Goal: Use online tool/utility: Utilize a website feature to perform a specific function

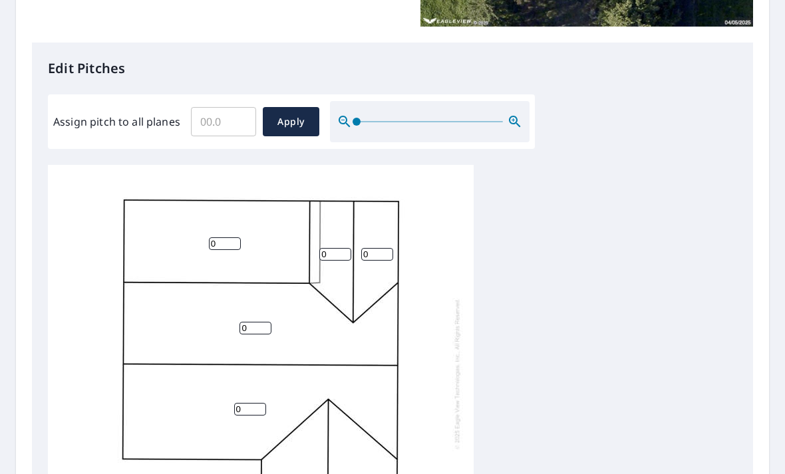
scroll to position [315, 0]
click at [236, 118] on input "Assign pitch to all planes" at bounding box center [223, 120] width 65 height 37
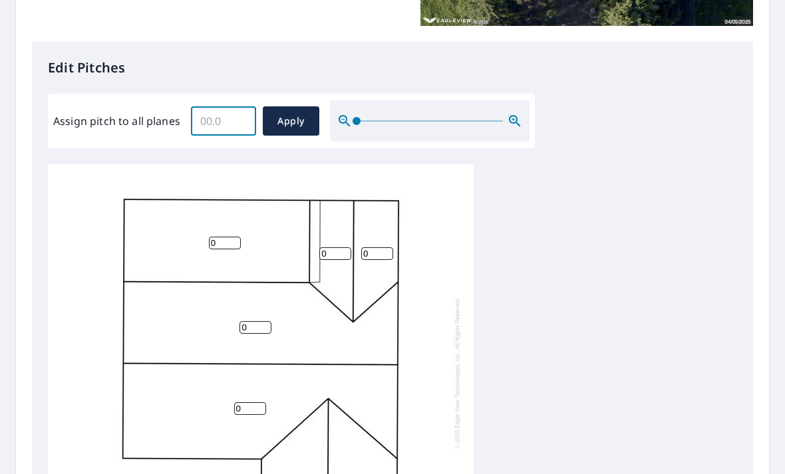
click at [639, 99] on div "Edit Pitches Assign pitch to all planes ​ Apply 0 0 0 0 0 0 0" at bounding box center [392, 320] width 721 height 556
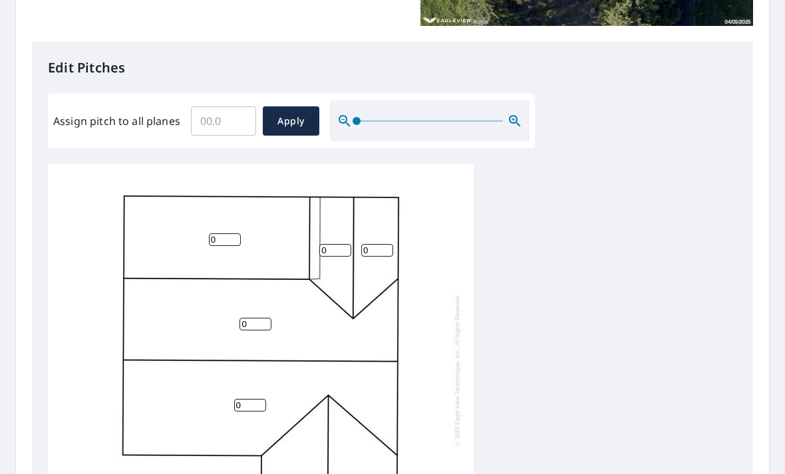
scroll to position [3, 0]
click at [233, 114] on input "Assign pitch to all planes" at bounding box center [223, 120] width 65 height 37
type input "8"
click at [302, 113] on span "Apply" at bounding box center [290, 121] width 35 height 17
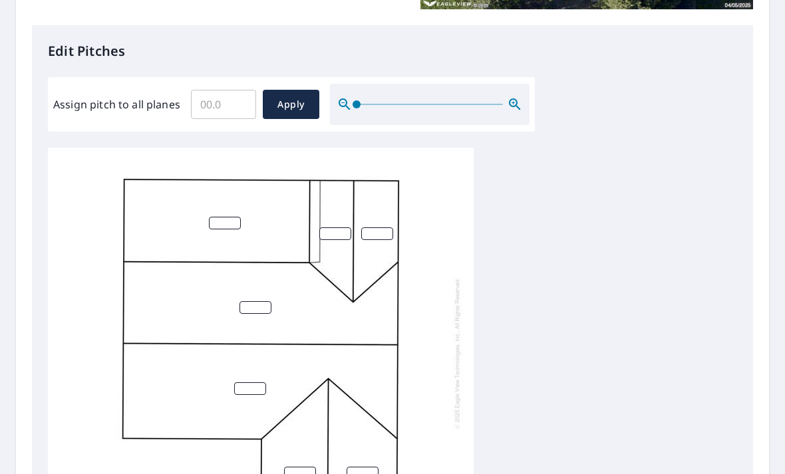
scroll to position [335, 0]
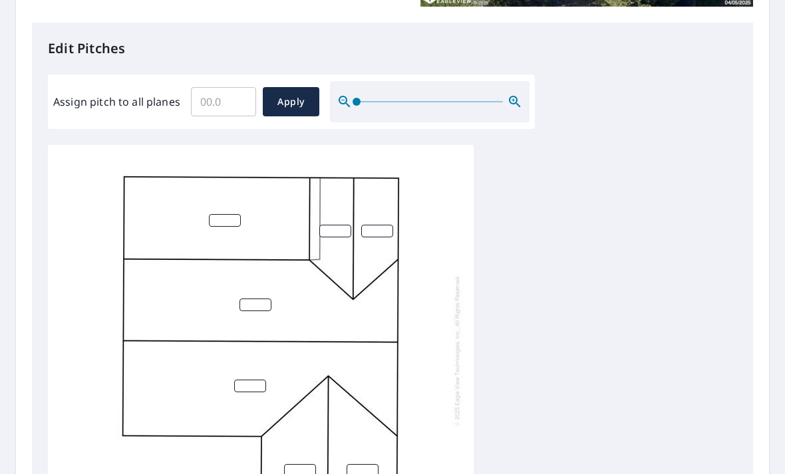
click at [289, 94] on span "Apply" at bounding box center [290, 102] width 35 height 17
click at [339, 225] on input "number" at bounding box center [335, 231] width 32 height 13
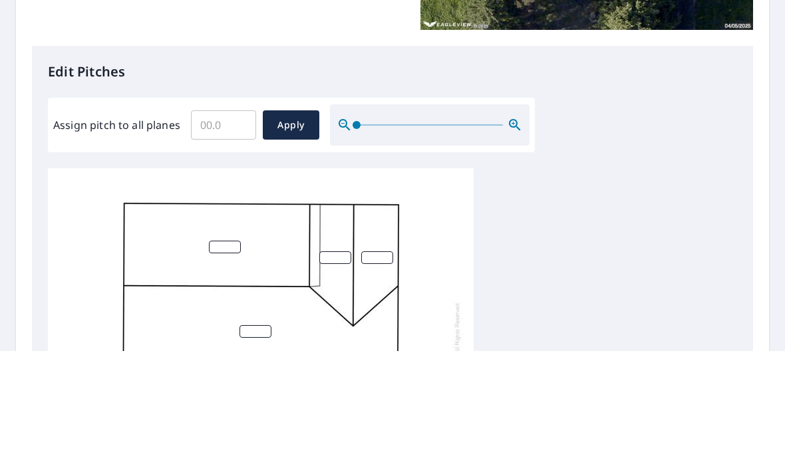
scroll to position [190, 0]
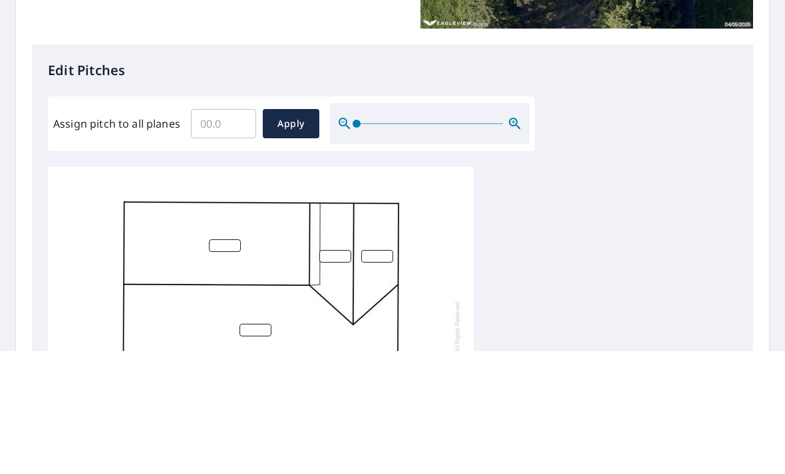
click at [284, 239] on span "Apply" at bounding box center [290, 247] width 35 height 17
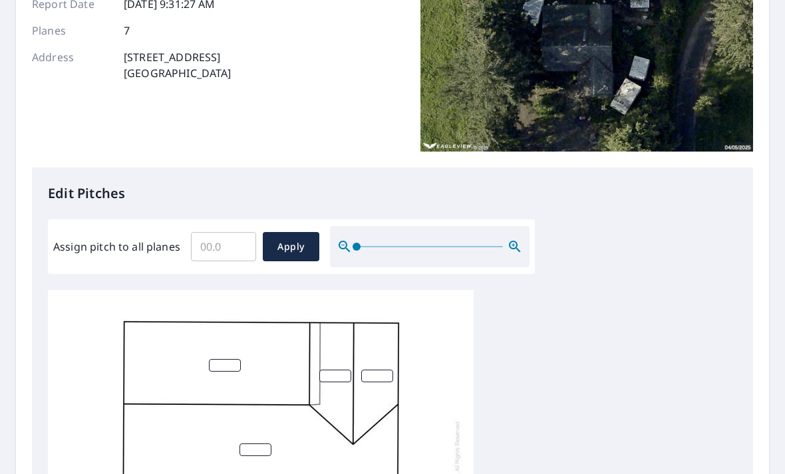
scroll to position [3, 0]
click at [338, 370] on input "number" at bounding box center [335, 376] width 32 height 13
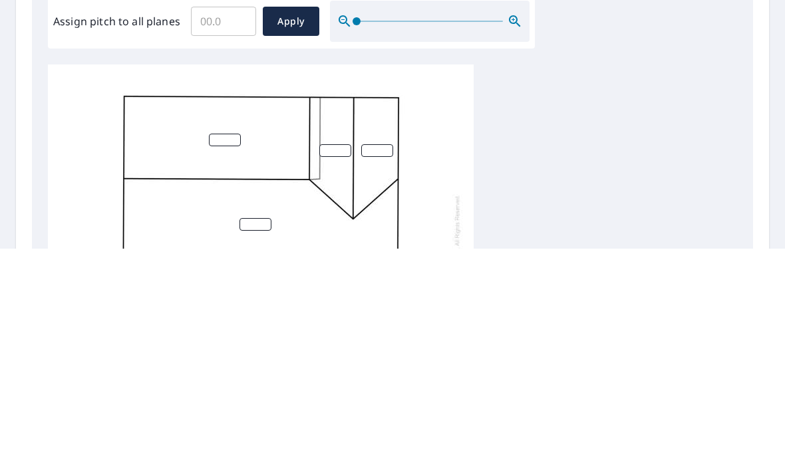
type input "8"
click at [377, 370] on input "number" at bounding box center [377, 376] width 32 height 13
type input "8"
click at [270, 444] on input "number" at bounding box center [255, 450] width 32 height 13
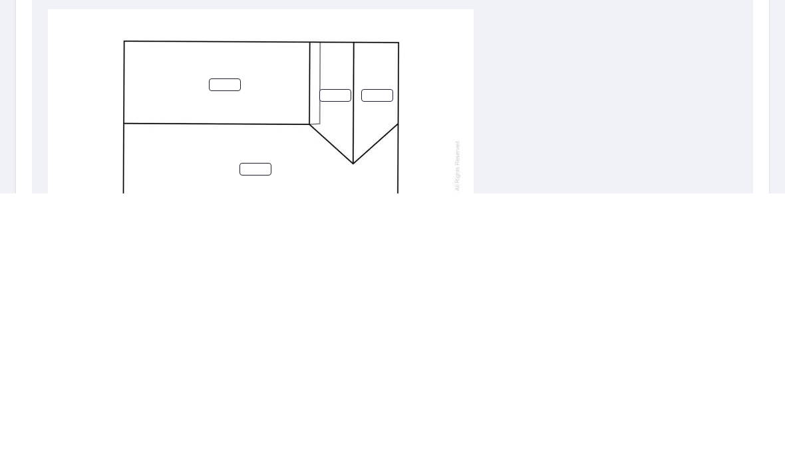
type input "8"
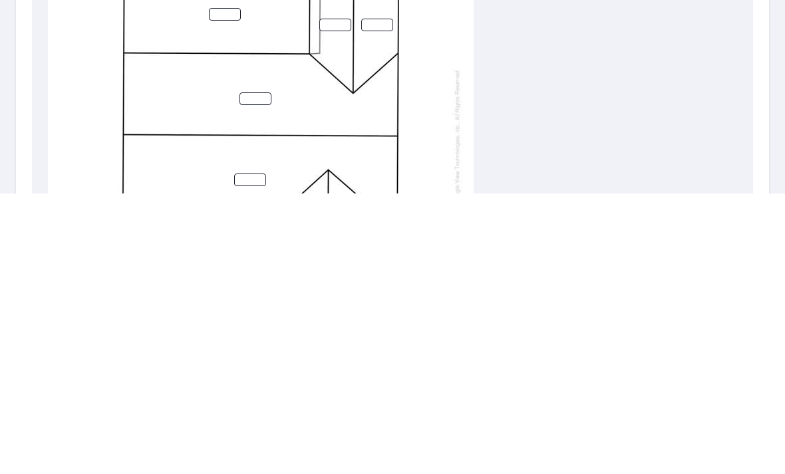
scroll to position [262, 0]
click at [252, 452] on input "number" at bounding box center [250, 458] width 32 height 13
type input "8"
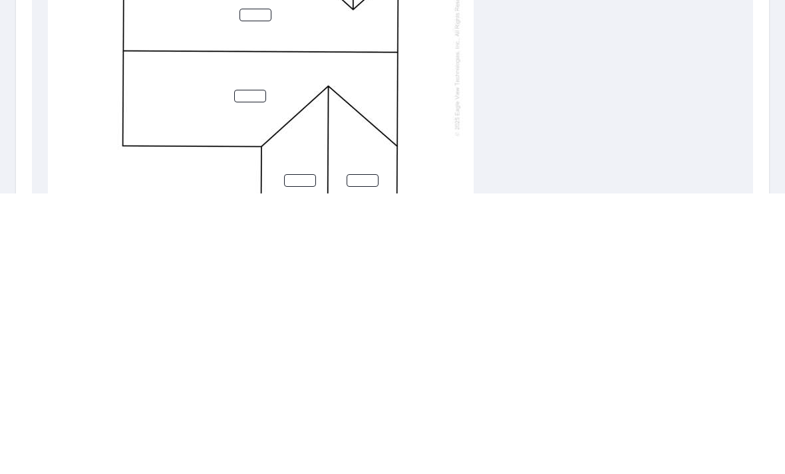
scroll to position [349, 0]
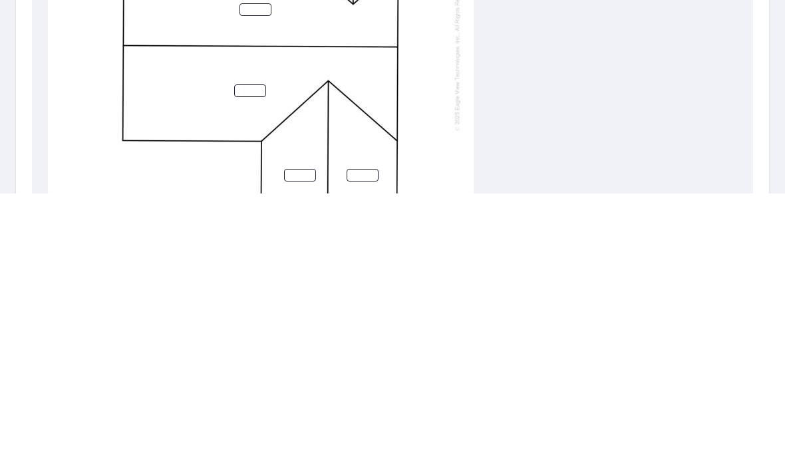
click at [295, 450] on input "number" at bounding box center [300, 456] width 32 height 13
type input "8"
click at [368, 450] on input "number" at bounding box center [363, 456] width 32 height 13
type input "8"
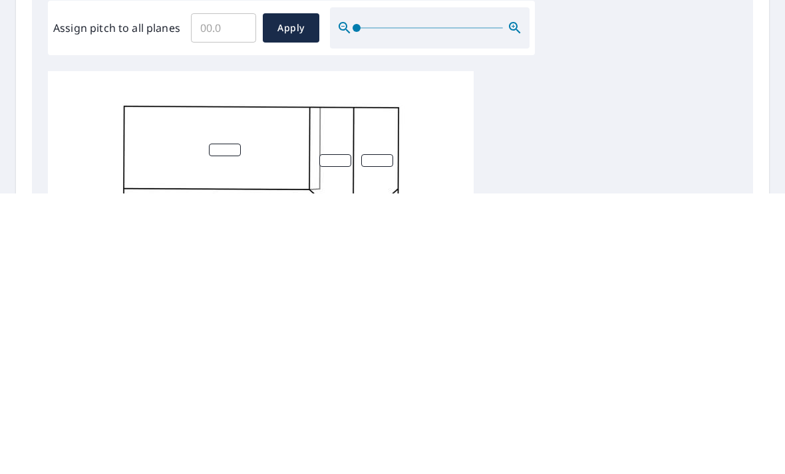
scroll to position [124, 0]
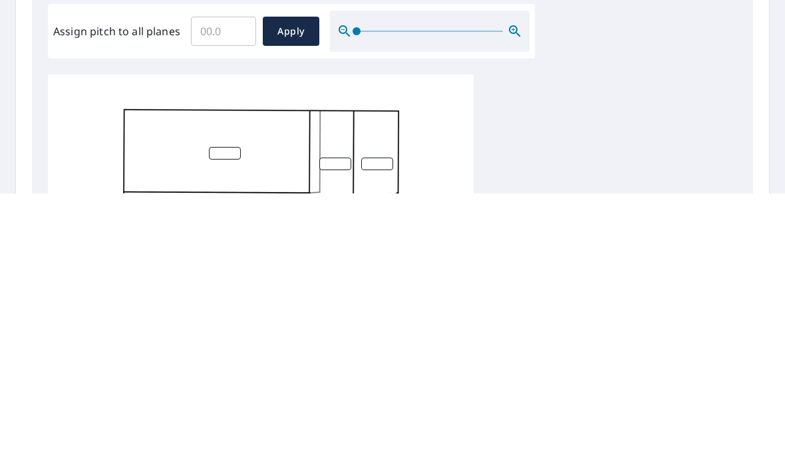
click at [235, 428] on input "number" at bounding box center [225, 434] width 32 height 13
type input "1"
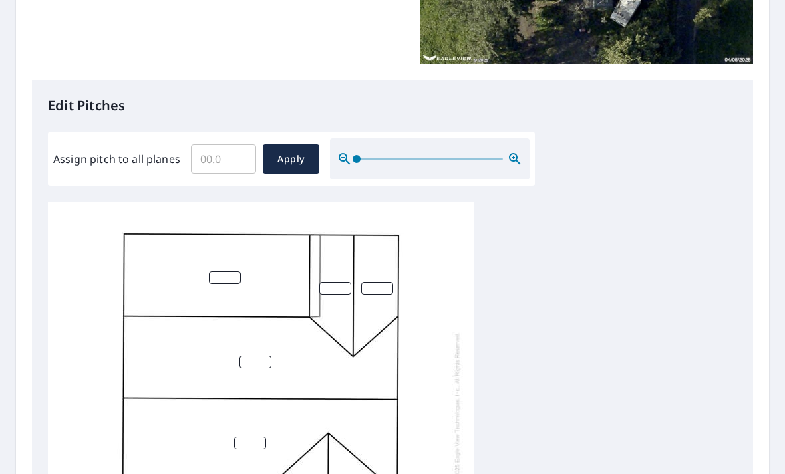
scroll to position [275, 0]
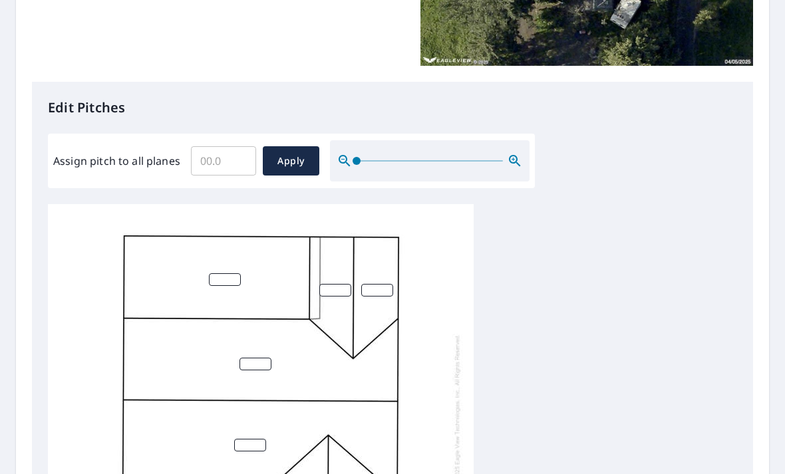
click at [241, 142] on input "Assign pitch to all planes" at bounding box center [223, 160] width 65 height 37
type input "8"
click at [297, 153] on span "Apply" at bounding box center [290, 161] width 35 height 17
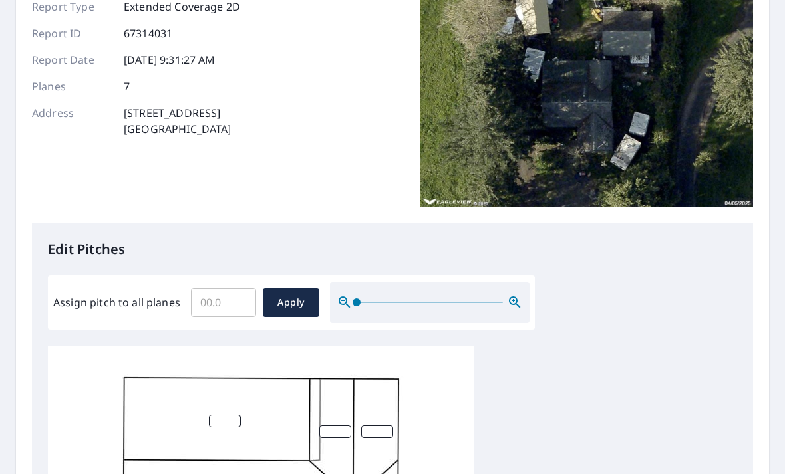
scroll to position [127, 0]
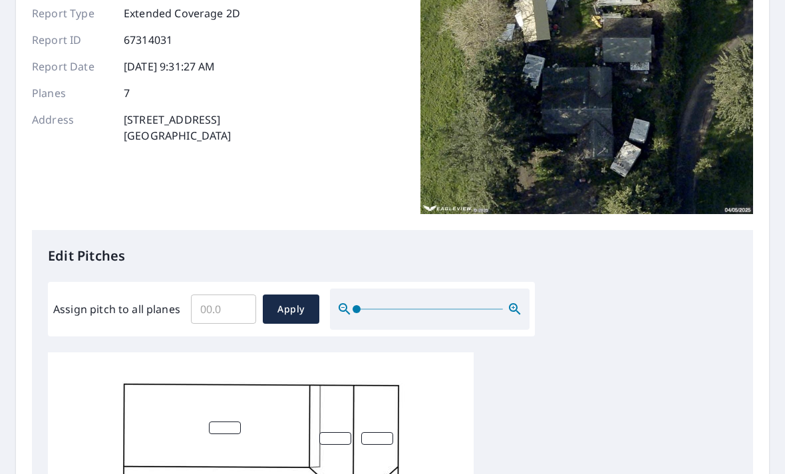
click at [235, 291] on input "Assign pitch to all planes" at bounding box center [223, 309] width 65 height 37
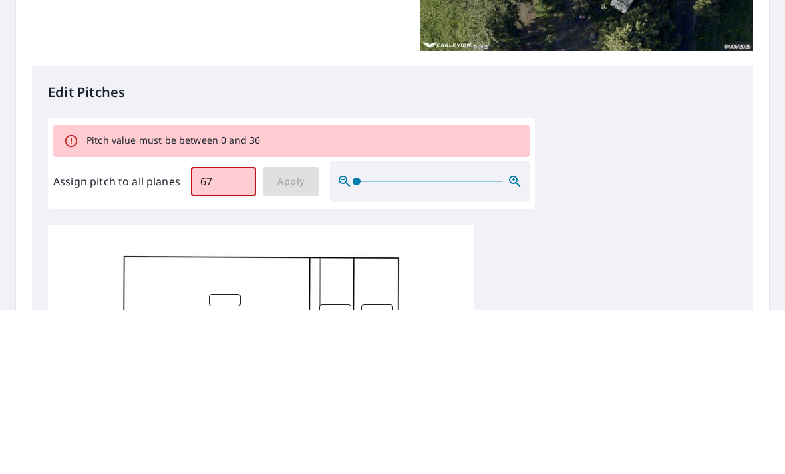
type input "6"
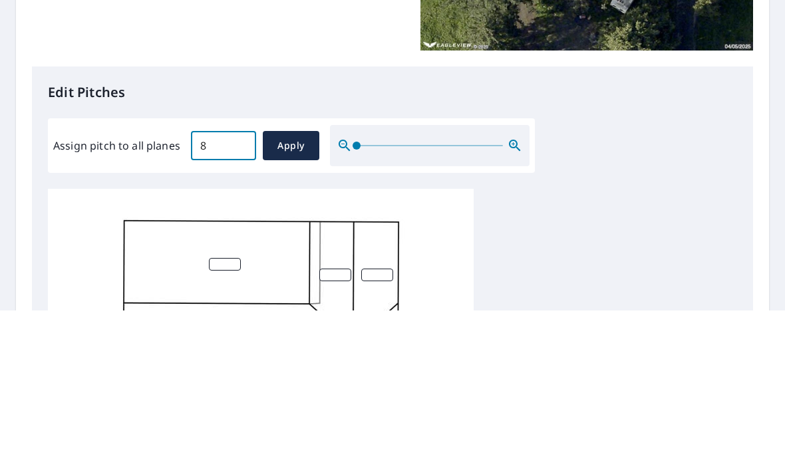
type input "8"
click at [300, 301] on span "Apply" at bounding box center [290, 309] width 35 height 17
type input "8"
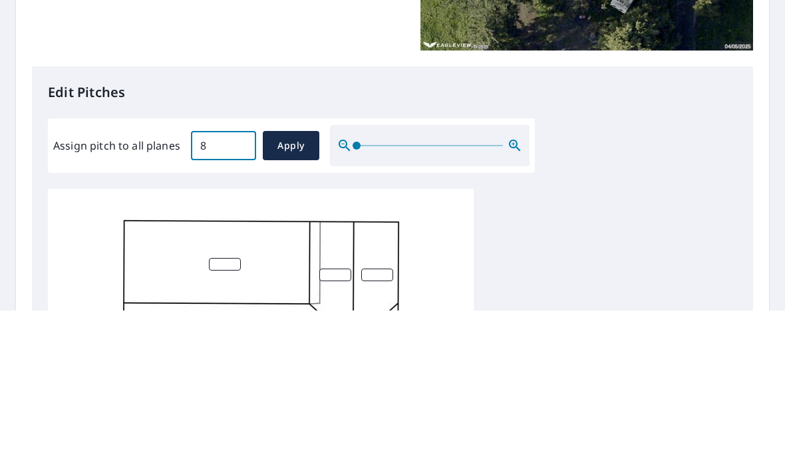
type input "8"
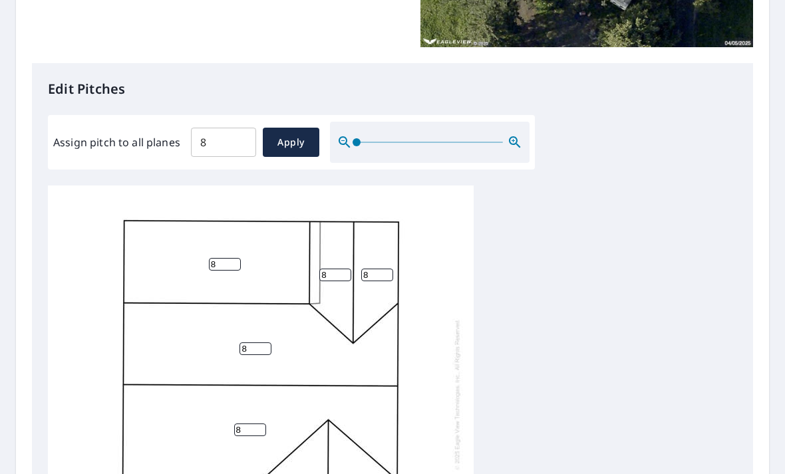
scroll to position [298, 0]
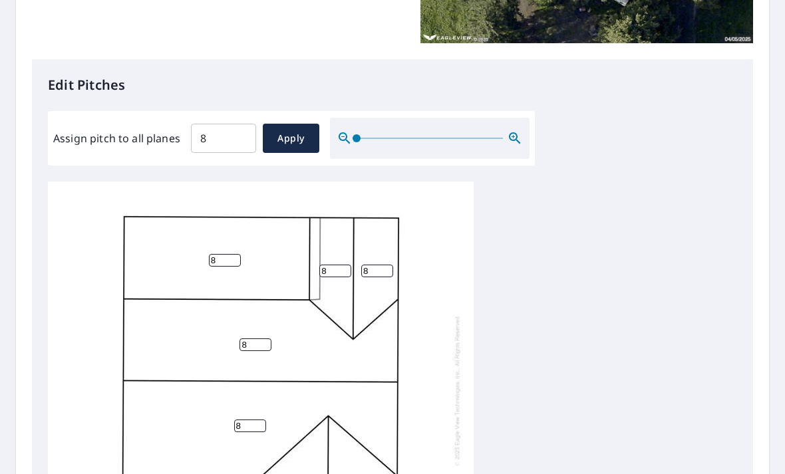
click at [224, 254] on input "8" at bounding box center [225, 260] width 32 height 13
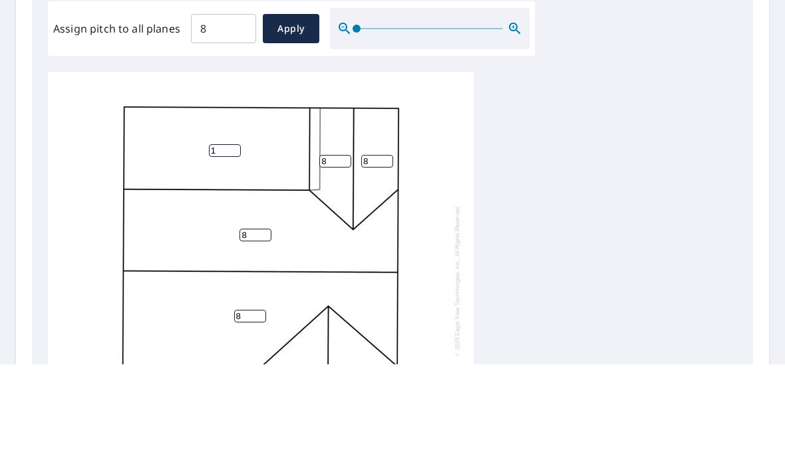
type input "1"
click at [631, 182] on div "8 8 1 8 8 8 8" at bounding box center [392, 391] width 689 height 418
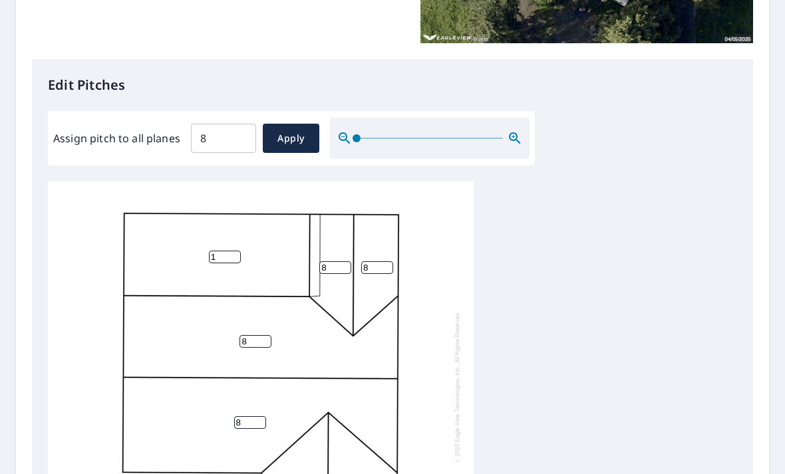
scroll to position [3, 0]
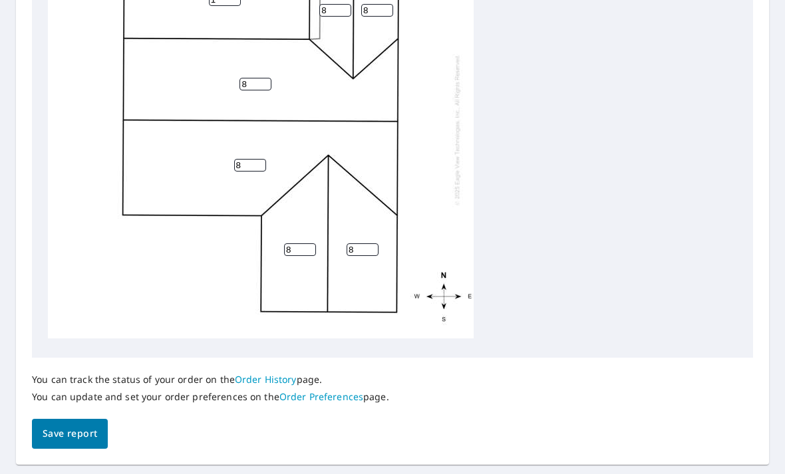
click at [729, 155] on div "8 8 1 8 8 8 8" at bounding box center [392, 133] width 689 height 418
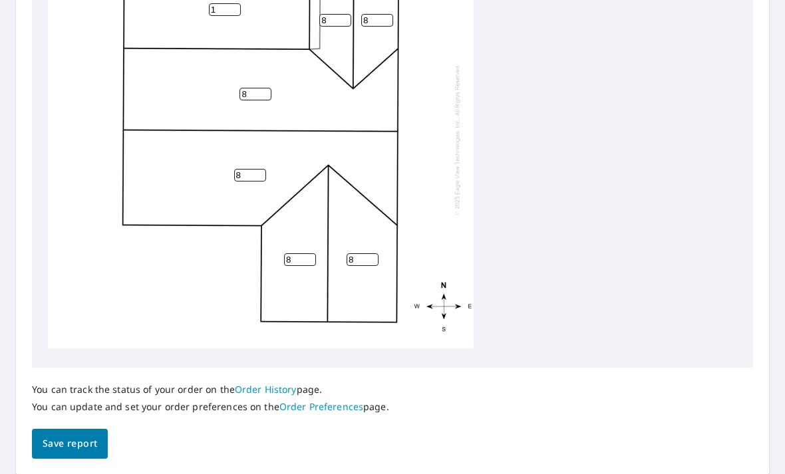
scroll to position [545, 0]
click at [78, 436] on span "Save report" at bounding box center [70, 444] width 55 height 17
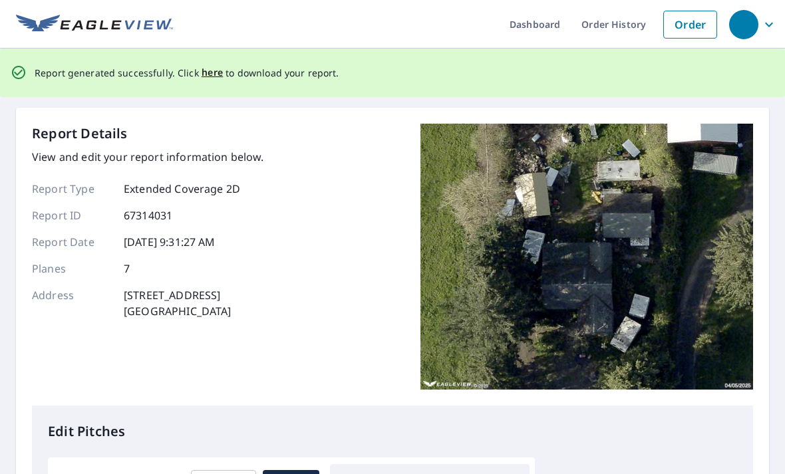
scroll to position [0, 0]
click at [212, 65] on span "here" at bounding box center [213, 73] width 22 height 17
